Goal: Navigation & Orientation: Find specific page/section

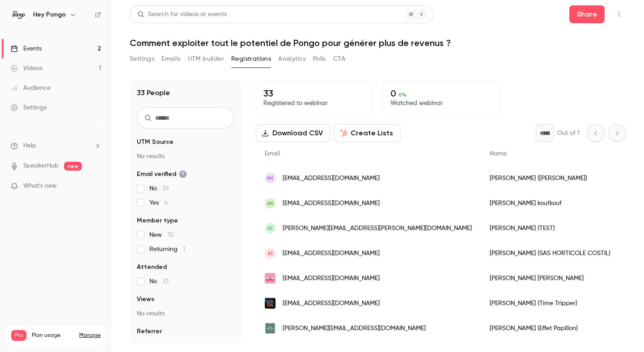
click at [76, 54] on link "Events 2" at bounding box center [56, 49] width 112 height 20
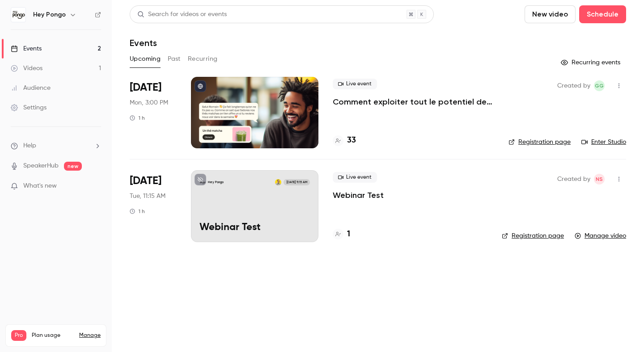
click at [624, 139] on link "Enter Studio" at bounding box center [603, 142] width 45 height 9
click at [608, 142] on link "Enter Studio" at bounding box center [603, 142] width 45 height 9
click at [453, 98] on p "Comment exploiter tout le potentiel de Pongo pour générer plus de revenus ?" at bounding box center [413, 102] width 161 height 11
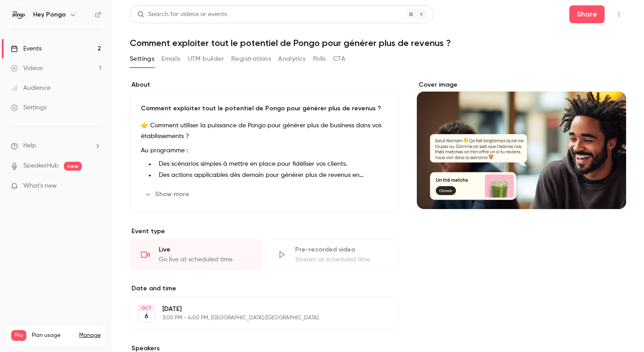
click at [254, 59] on button "Registrations" at bounding box center [251, 59] width 40 height 14
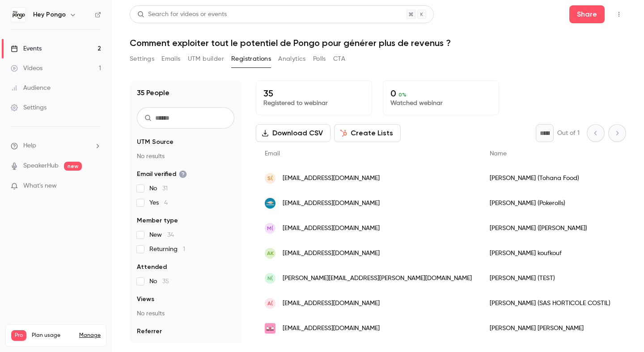
click at [44, 48] on link "Events 2" at bounding box center [56, 49] width 112 height 20
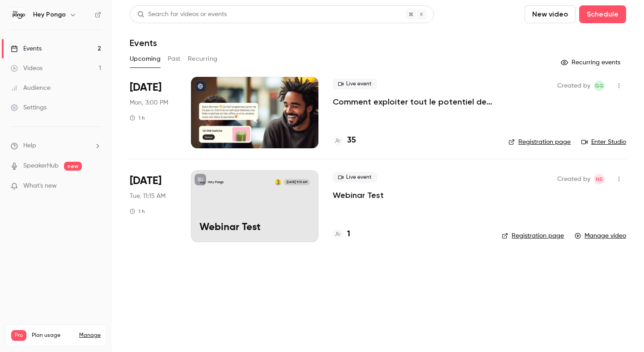
click at [448, 105] on p "Comment exploiter tout le potentiel de Pongo pour générer plus de revenus ?" at bounding box center [413, 102] width 161 height 11
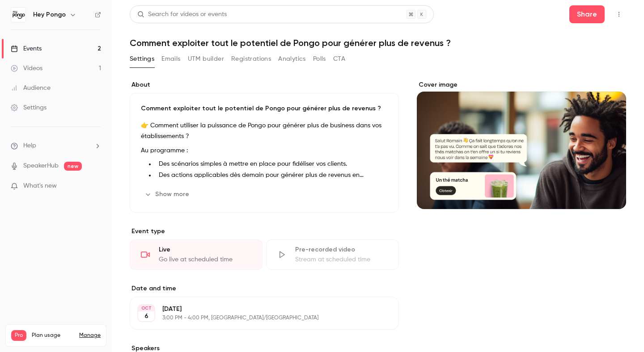
click at [39, 46] on div "Events" at bounding box center [26, 48] width 31 height 9
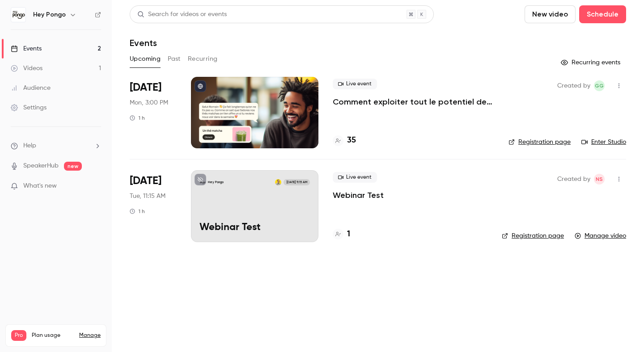
click at [611, 139] on link "Enter Studio" at bounding box center [603, 142] width 45 height 9
